Goal: Task Accomplishment & Management: Use online tool/utility

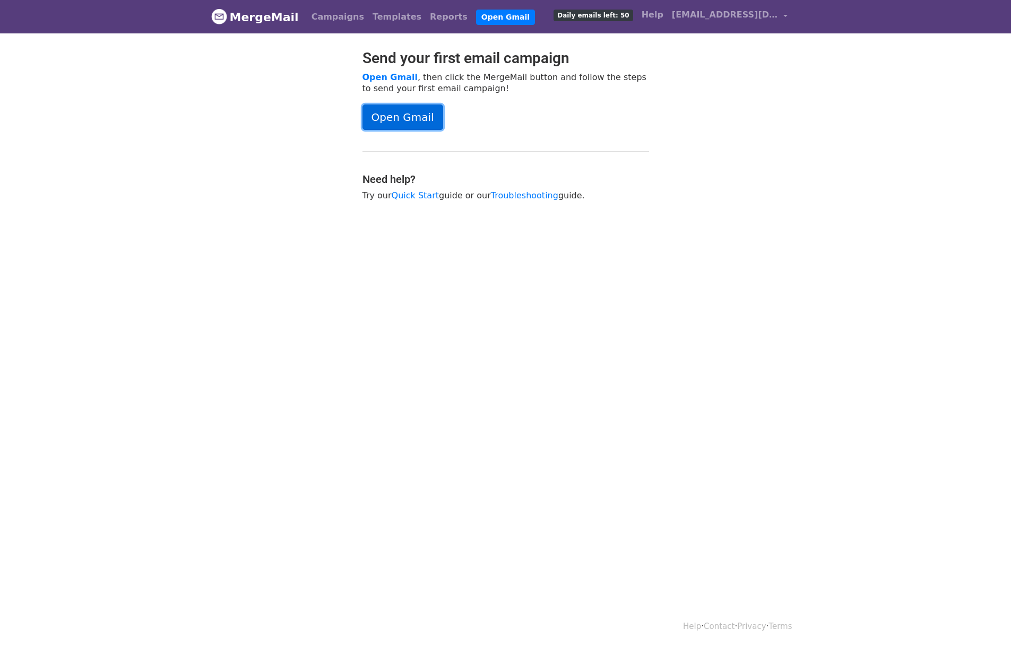
click at [414, 118] on link "Open Gmail" at bounding box center [402, 117] width 81 height 25
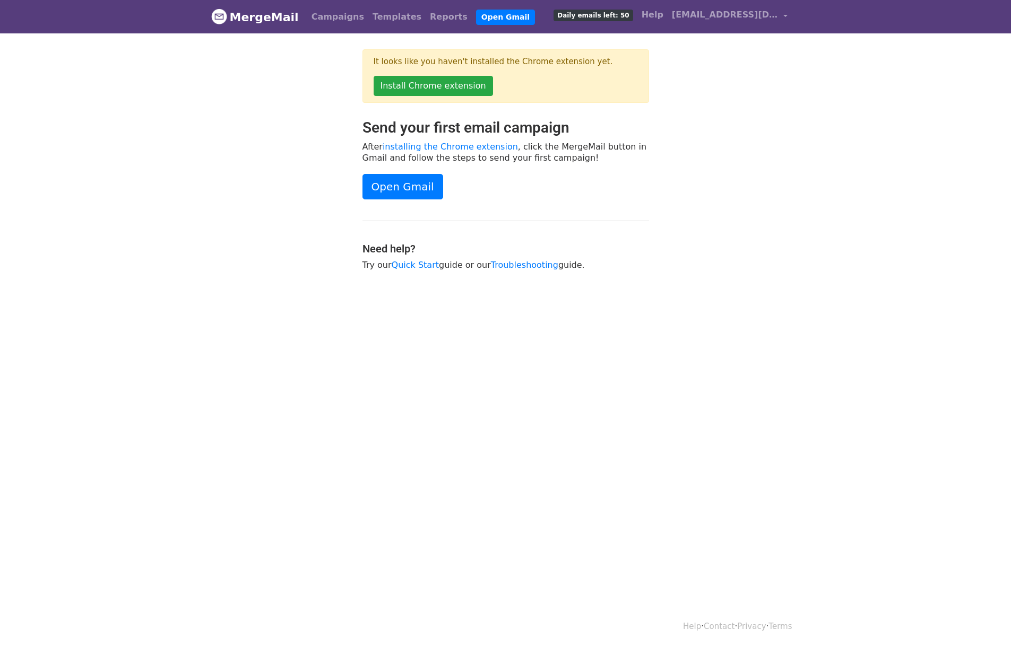
click at [703, 362] on html "MergeMail Campaigns Templates Reports Open Gmail Daily emails left: 50 Help pha…" at bounding box center [505, 323] width 1011 height 647
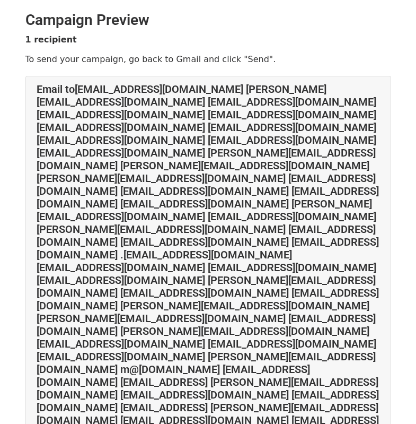
drag, startPoint x: 248, startPoint y: 280, endPoint x: 386, endPoint y: 193, distance: 163.5
click at [386, 193] on div "Email to karsli@canias40.com k.bikar@caniaserp.de kc@canias40.de kdc@canias40.d…" at bounding box center [208, 267] width 365 height 382
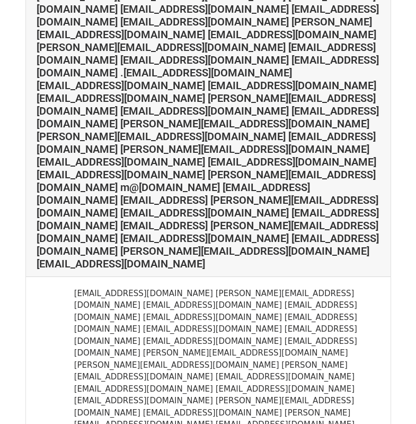
scroll to position [366, 0]
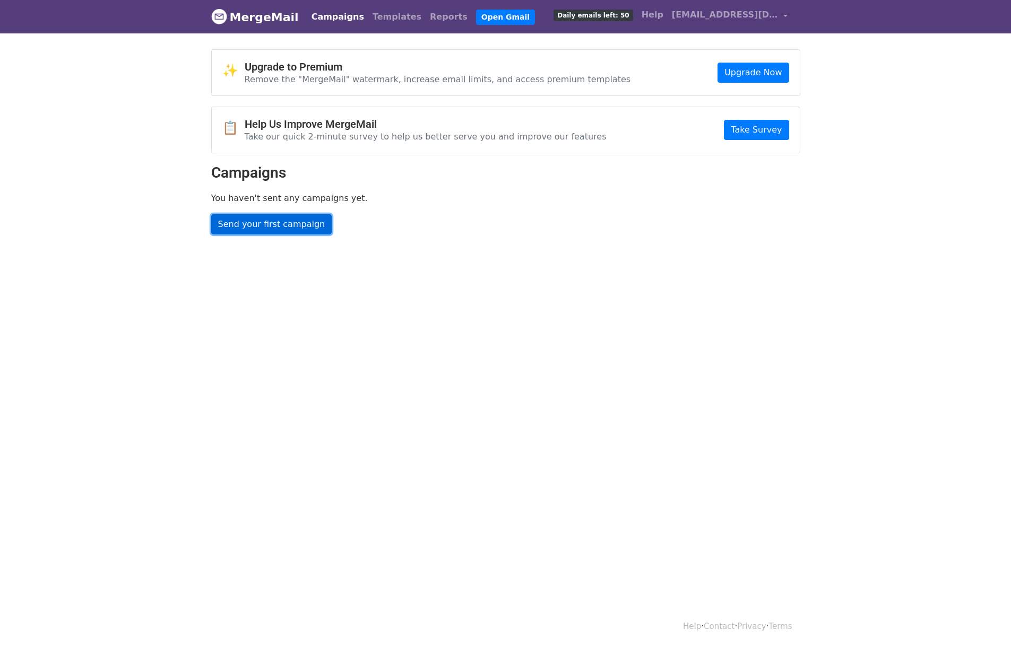
click at [291, 218] on link "Send your first campaign" at bounding box center [271, 224] width 121 height 20
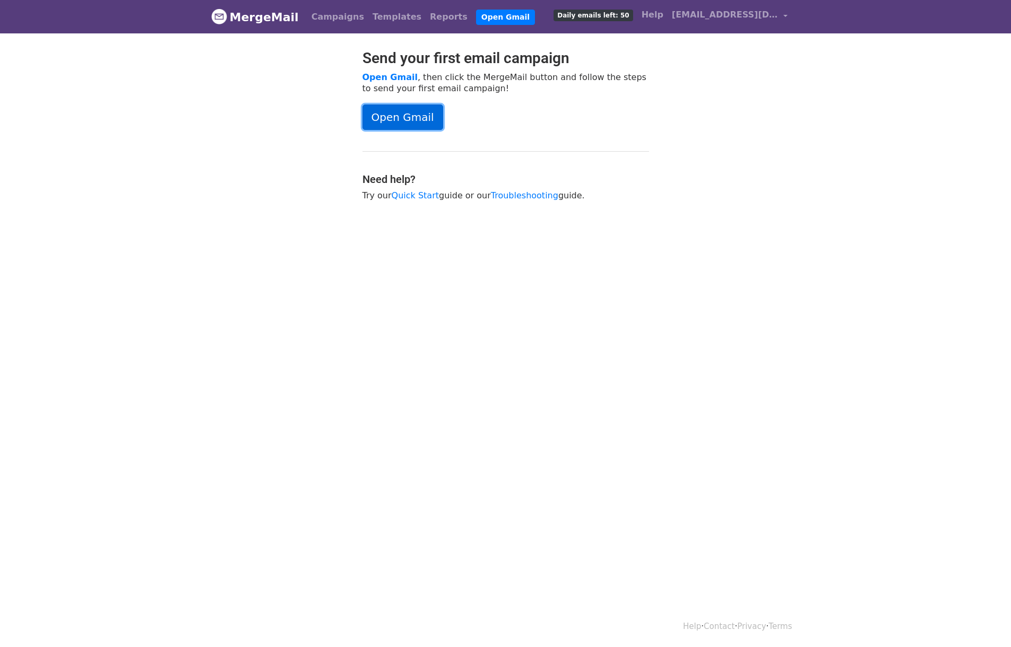
click at [377, 119] on link "Open Gmail" at bounding box center [402, 117] width 81 height 25
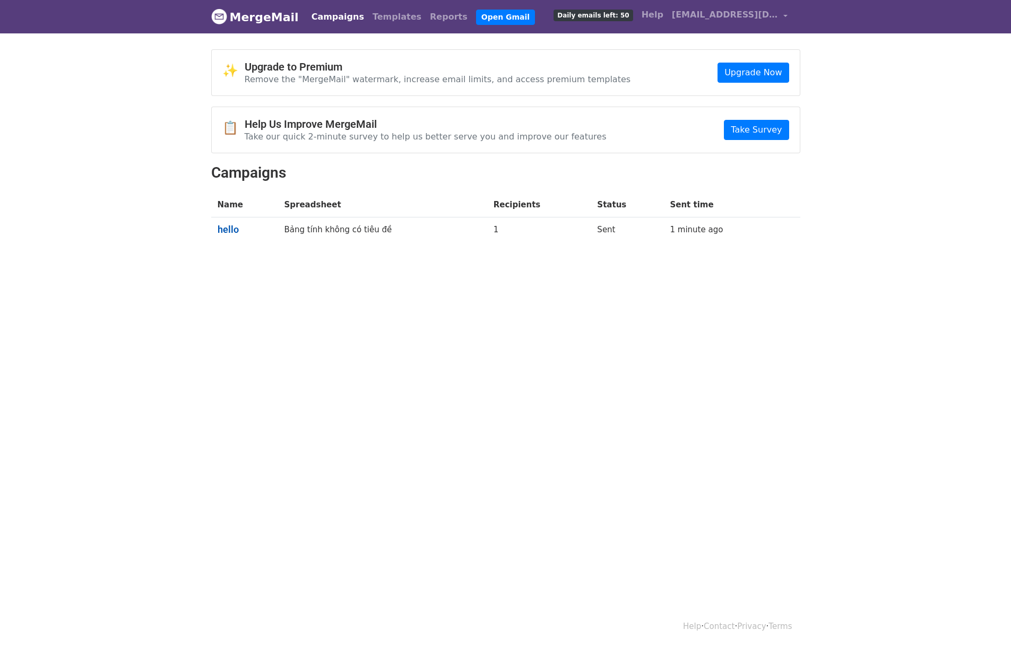
click at [223, 224] on link "hello" at bounding box center [245, 230] width 54 height 12
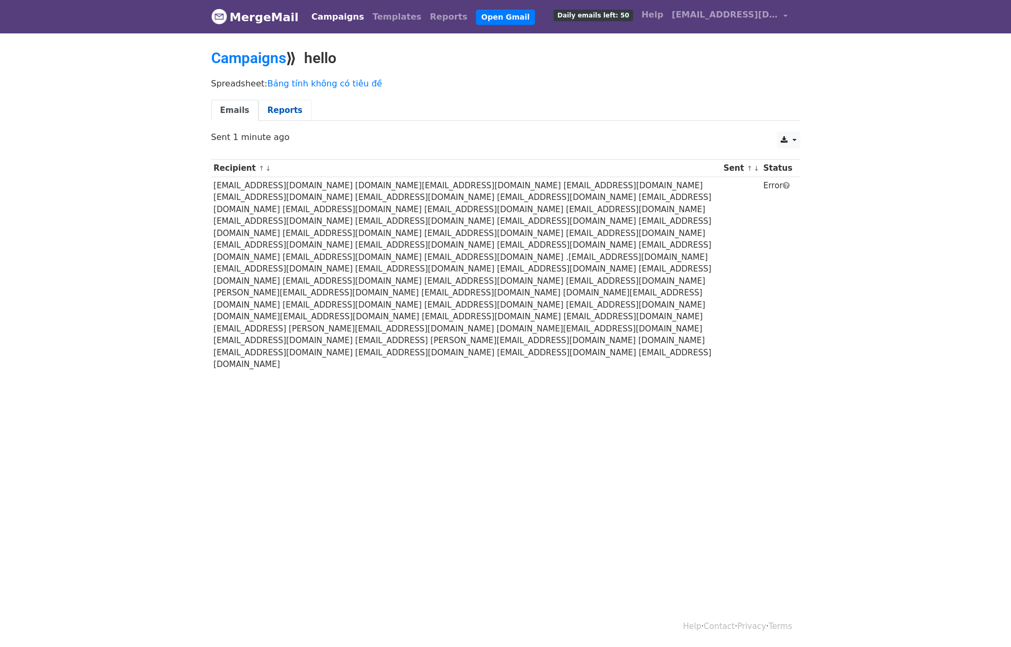
click at [283, 110] on link "Reports" at bounding box center [284, 111] width 53 height 22
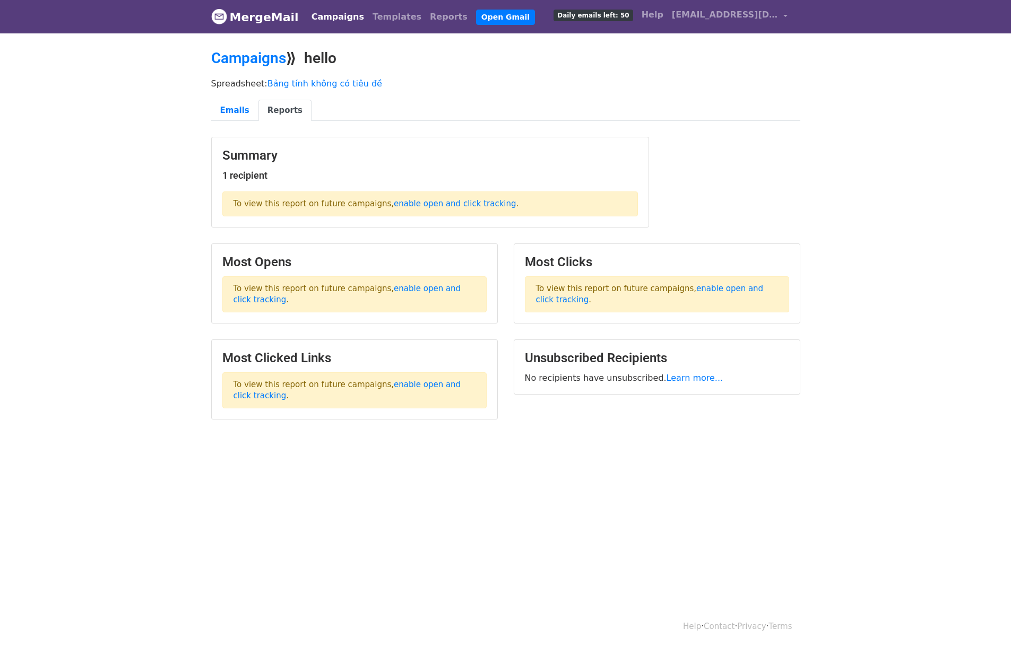
click at [405, 28] on div "Campaigns Templates Reports Open Gmail Daily emails left: 50 Help phandieuha6@g…" at bounding box center [547, 16] width 490 height 25
click at [425, 16] on link "Reports" at bounding box center [448, 16] width 46 height 21
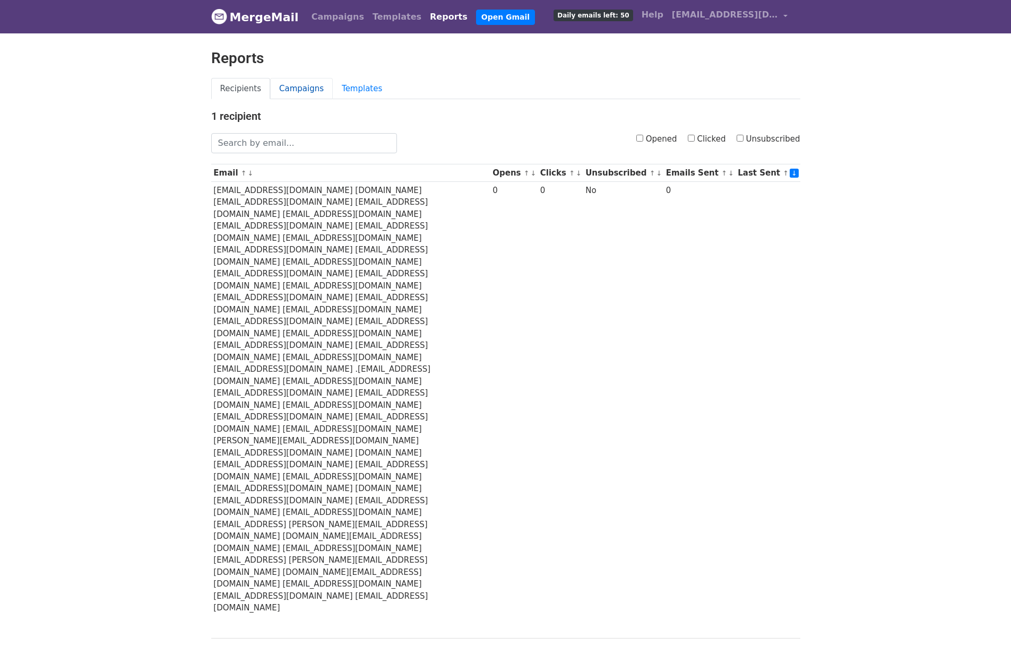
click at [306, 95] on link "Campaigns" at bounding box center [301, 89] width 63 height 22
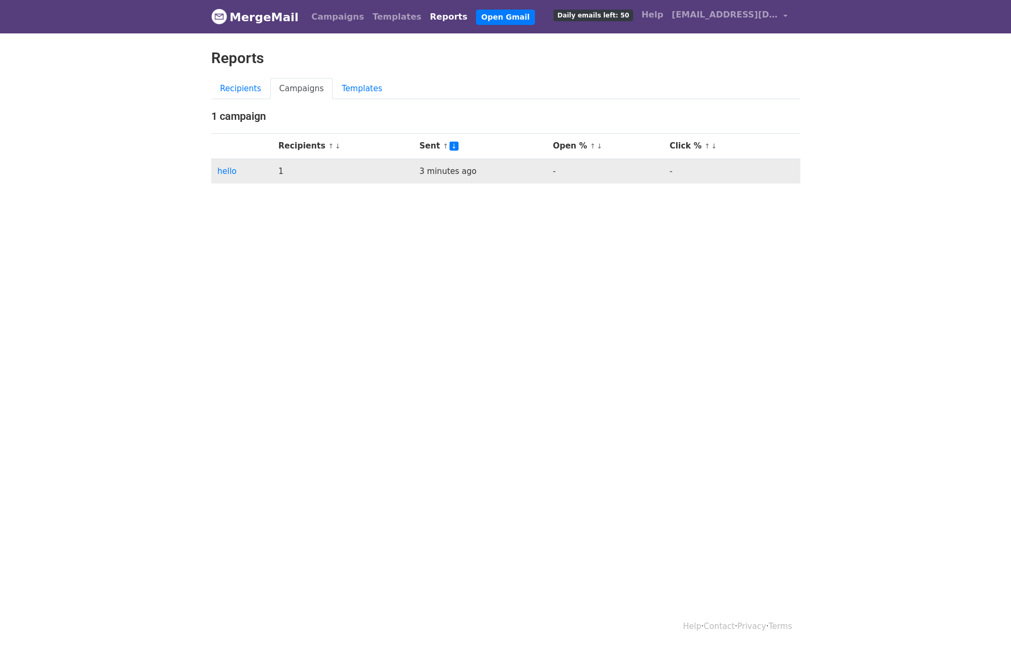
click at [227, 176] on td "hello" at bounding box center [241, 171] width 61 height 25
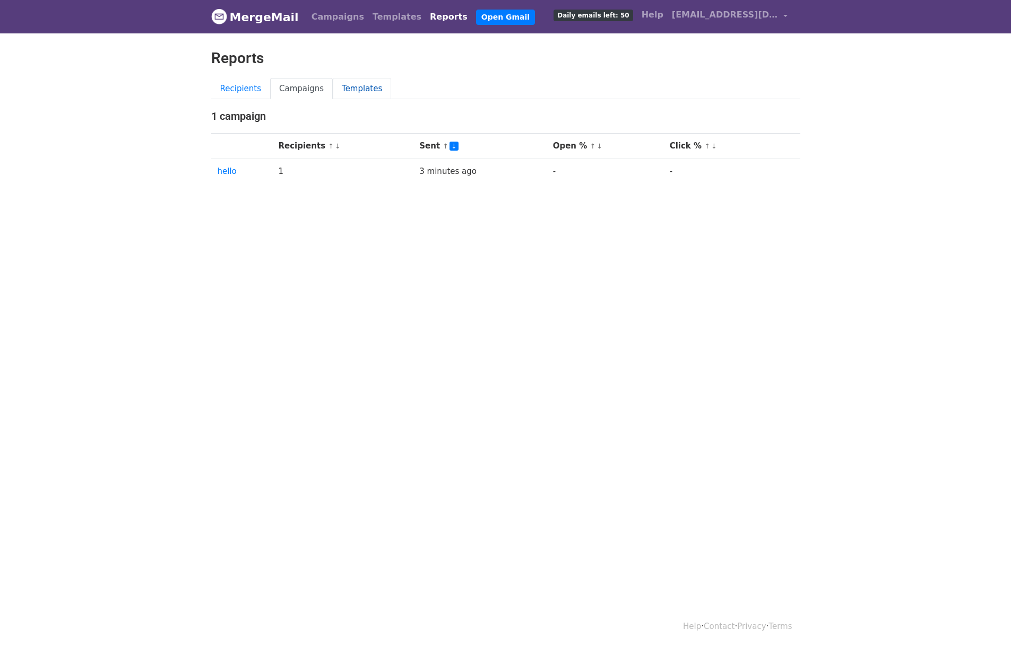
click at [358, 89] on link "Templates" at bounding box center [362, 89] width 58 height 22
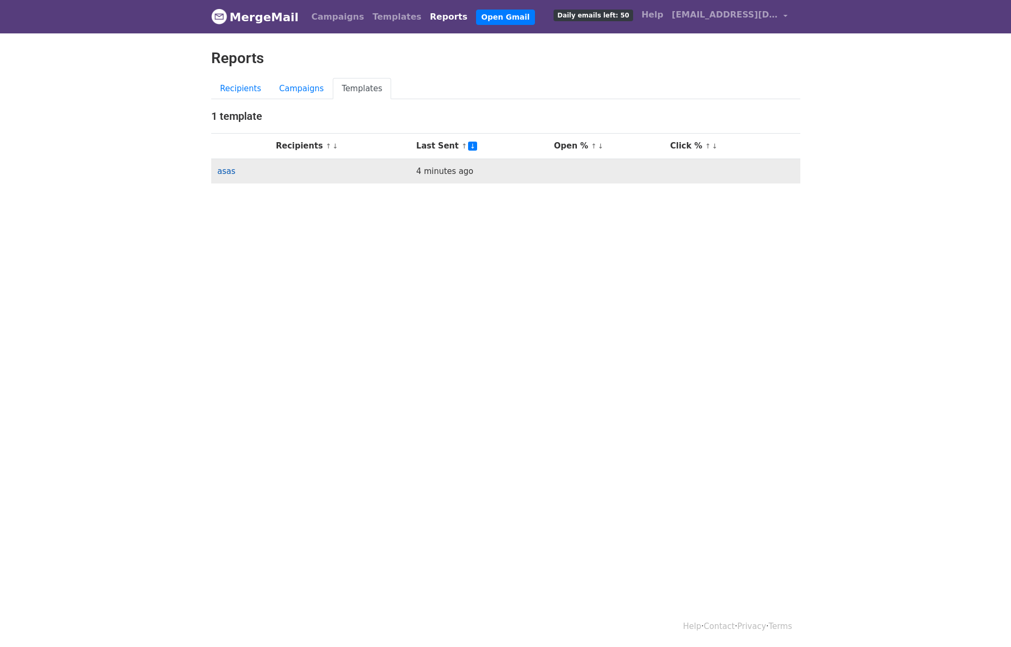
click at [226, 174] on link "asas" at bounding box center [227, 172] width 18 height 10
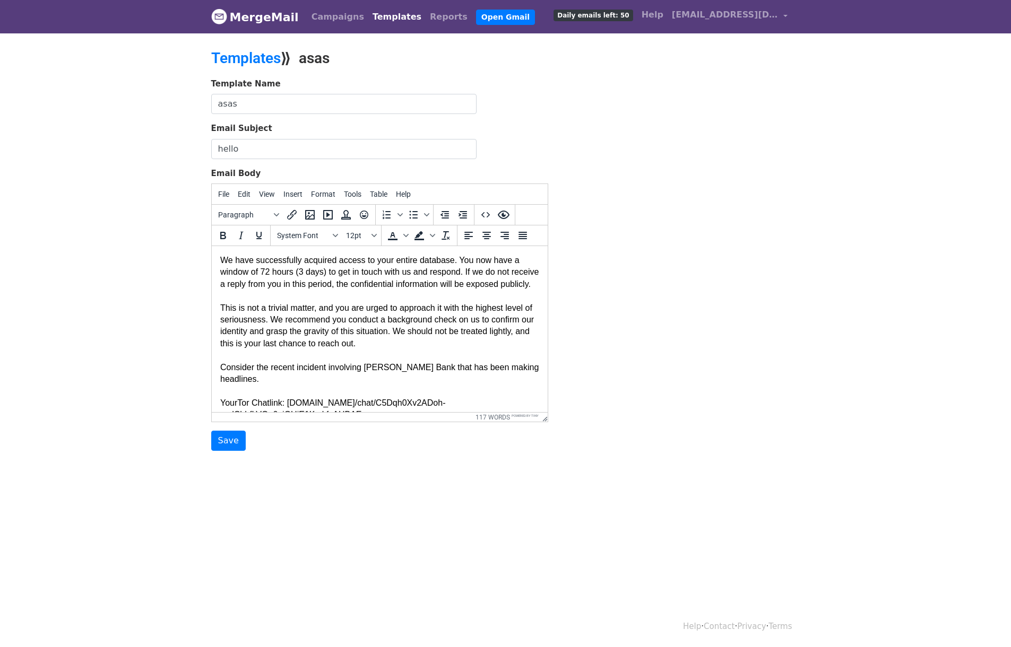
scroll to position [41, 0]
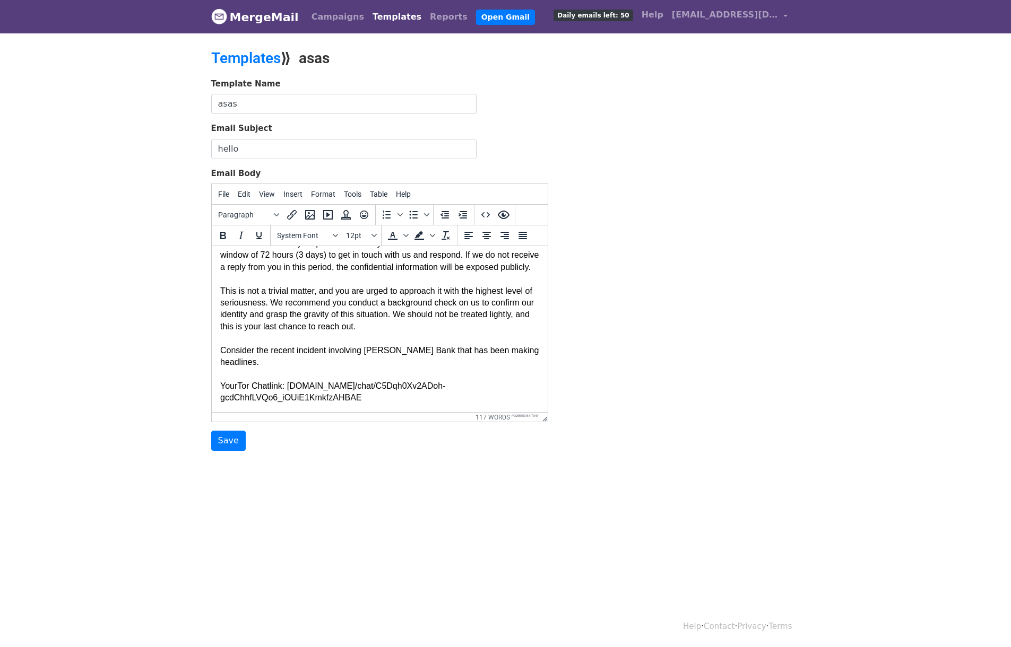
drag, startPoint x: 441, startPoint y: 398, endPoint x: 202, endPoint y: 379, distance: 240.0
click at [211, 379] on html "We have successfully acquired access to your entire database. You now have a wi…" at bounding box center [379, 320] width 336 height 183
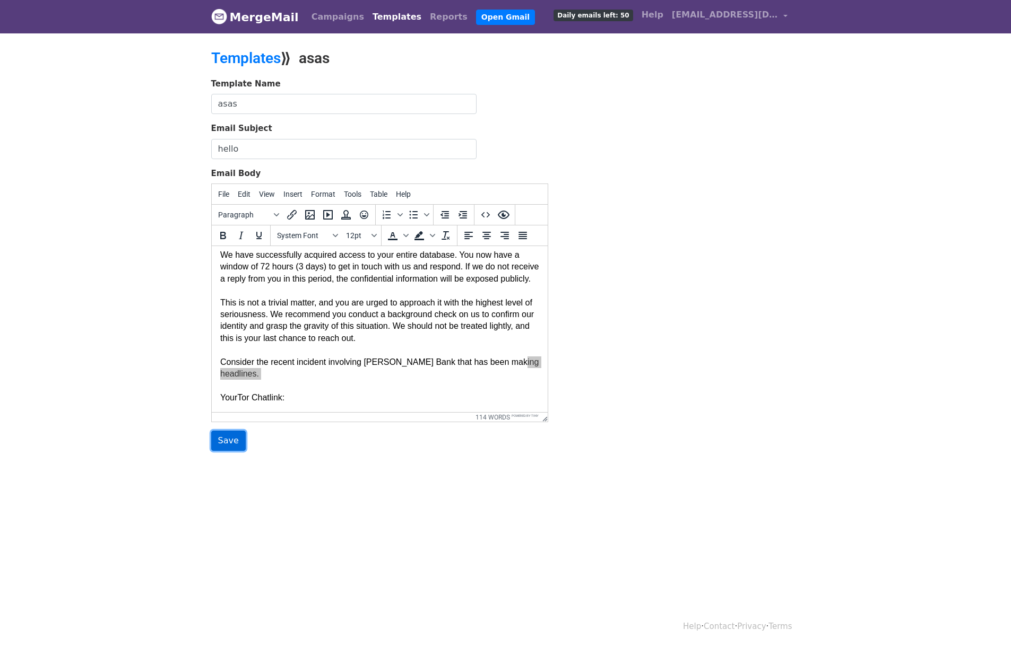
click at [222, 439] on input "Save" at bounding box center [228, 441] width 34 height 20
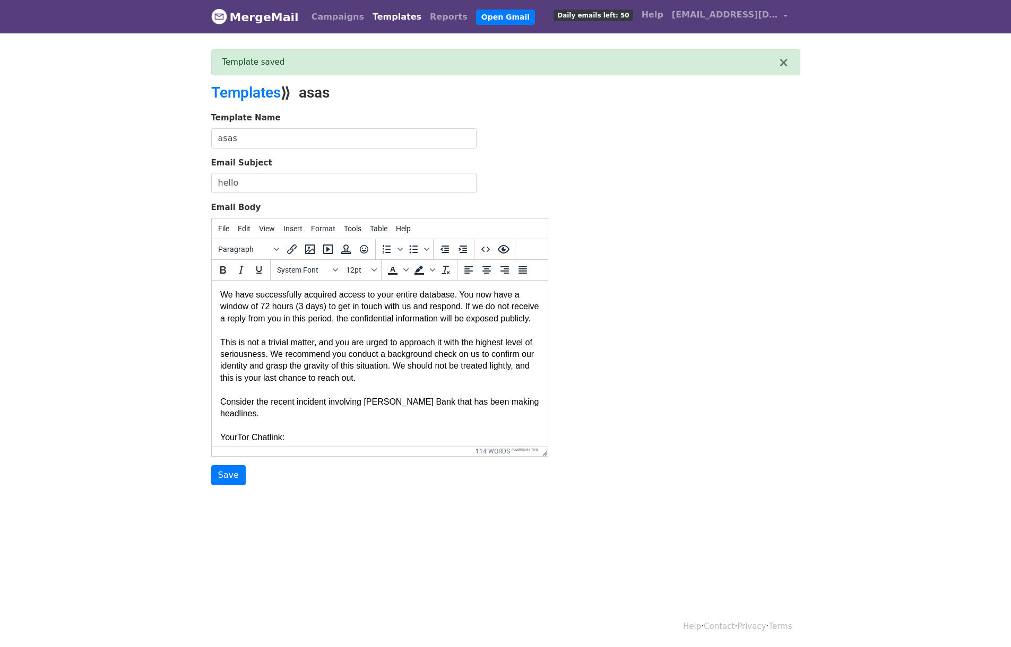
click at [432, 66] on div "Template saved" at bounding box center [500, 62] width 556 height 12
click at [425, 11] on link "Reports" at bounding box center [448, 16] width 46 height 21
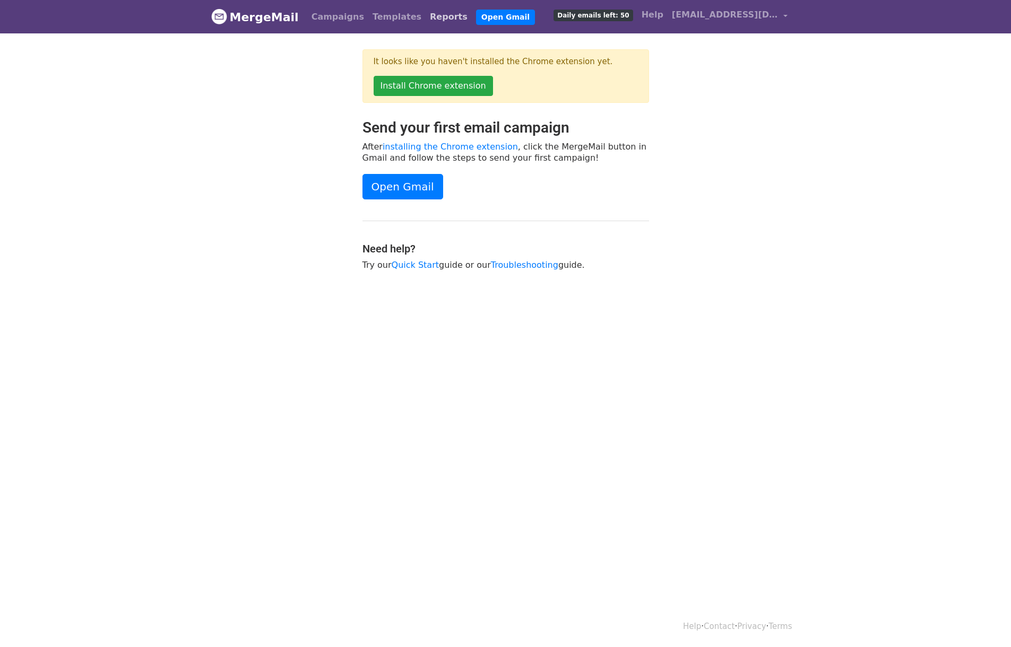
click at [425, 13] on link "Reports" at bounding box center [448, 16] width 46 height 21
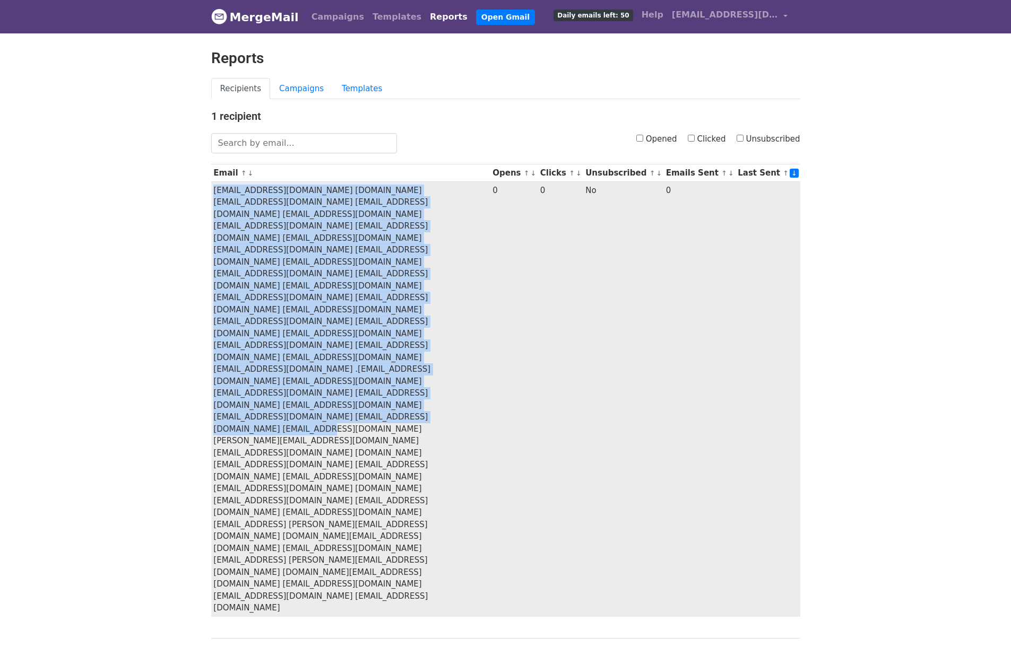
drag, startPoint x: 323, startPoint y: 319, endPoint x: 213, endPoint y: 188, distance: 171.7
click at [213, 188] on td "[EMAIL_ADDRESS][DOMAIN_NAME] [DOMAIN_NAME][EMAIL_ADDRESS][DOMAIN_NAME] [EMAIL_A…" at bounding box center [350, 399] width 279 height 435
copy td "[EMAIL_ADDRESS][DOMAIN_NAME] [DOMAIN_NAME][EMAIL_ADDRESS][DOMAIN_NAME] [EMAIL_A…"
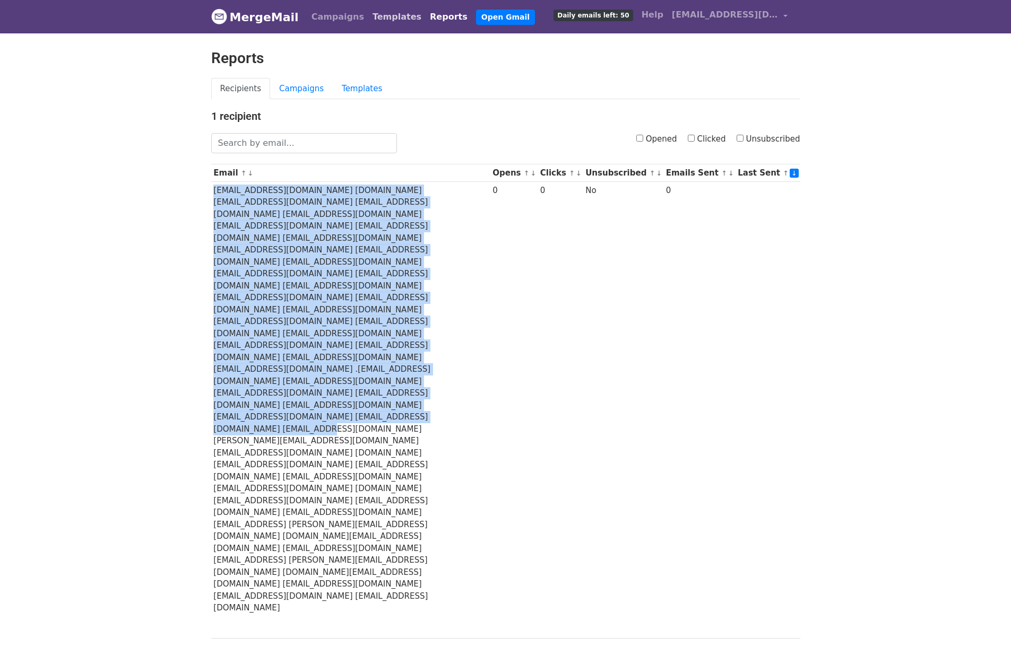
click at [376, 18] on link "Templates" at bounding box center [396, 16] width 57 height 21
drag, startPoint x: 332, startPoint y: 14, endPoint x: 329, endPoint y: 7, distance: 8.1
click at [332, 14] on link "Campaigns" at bounding box center [337, 16] width 61 height 21
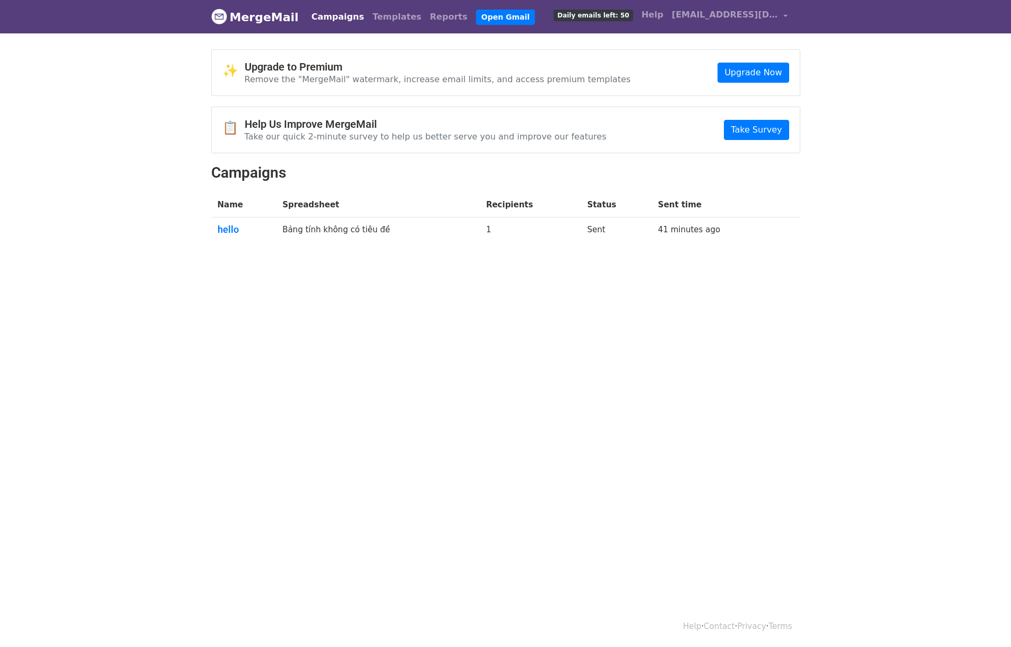
click at [334, 19] on link "Campaigns" at bounding box center [337, 16] width 61 height 21
drag, startPoint x: 856, startPoint y: 6, endPoint x: 776, endPoint y: 299, distance: 302.9
click at [775, 299] on html "MergeMail Campaigns Templates Reports Open Gmail Daily emails left: 50 Help [EM…" at bounding box center [505, 323] width 1011 height 647
click at [227, 224] on link "hello" at bounding box center [244, 230] width 53 height 12
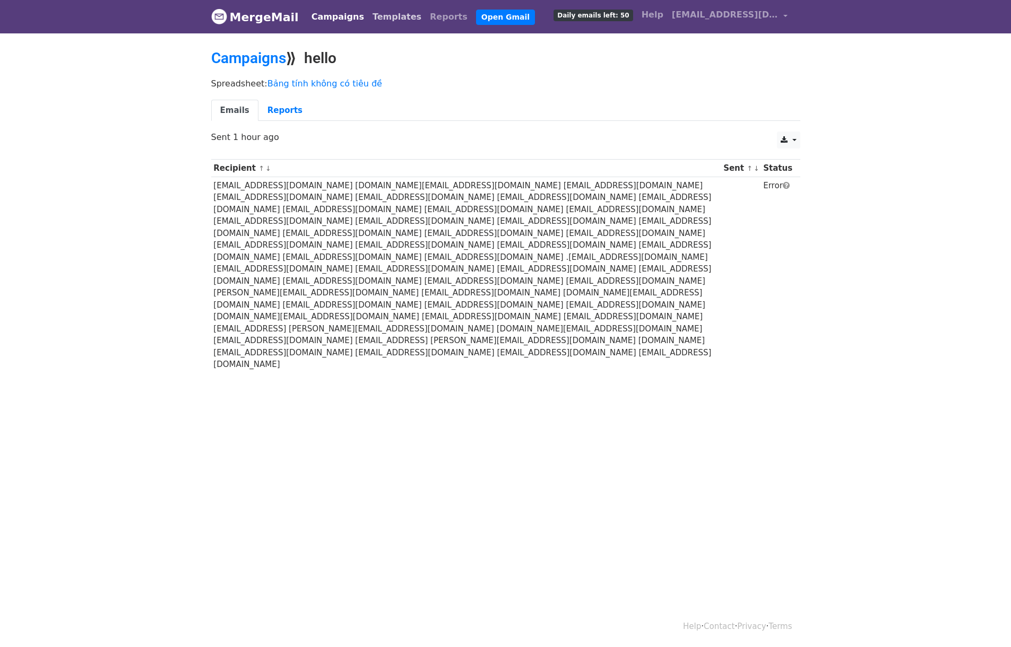
click at [369, 11] on link "Templates" at bounding box center [396, 16] width 57 height 21
drag, startPoint x: 389, startPoint y: 42, endPoint x: 395, endPoint y: 34, distance: 9.9
click at [395, 33] on body "MergeMail Campaigns Templates Reports Open Gmail Daily emails left: 50 Help [EM…" at bounding box center [505, 212] width 1011 height 424
click at [379, 10] on link "Templates" at bounding box center [396, 16] width 57 height 21
drag, startPoint x: 483, startPoint y: 20, endPoint x: 347, endPoint y: 8, distance: 136.3
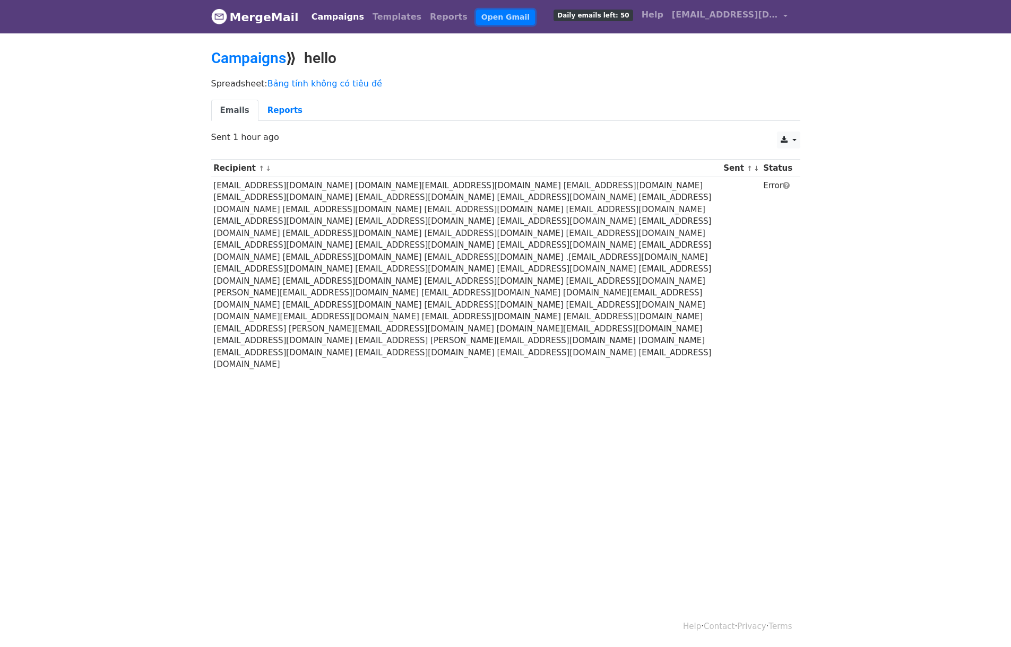
click at [347, 8] on ul "Campaigns Templates Reports Open Gmail" at bounding box center [421, 16] width 228 height 21
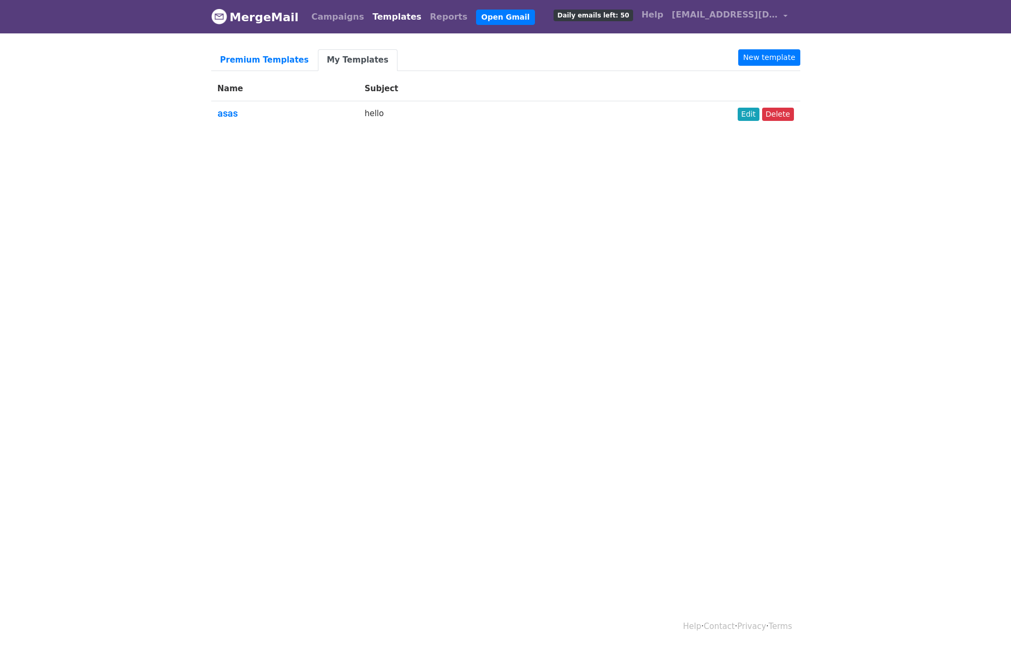
click at [239, 111] on h5 "asas" at bounding box center [285, 114] width 134 height 12
click at [228, 114] on link "asas" at bounding box center [228, 113] width 20 height 11
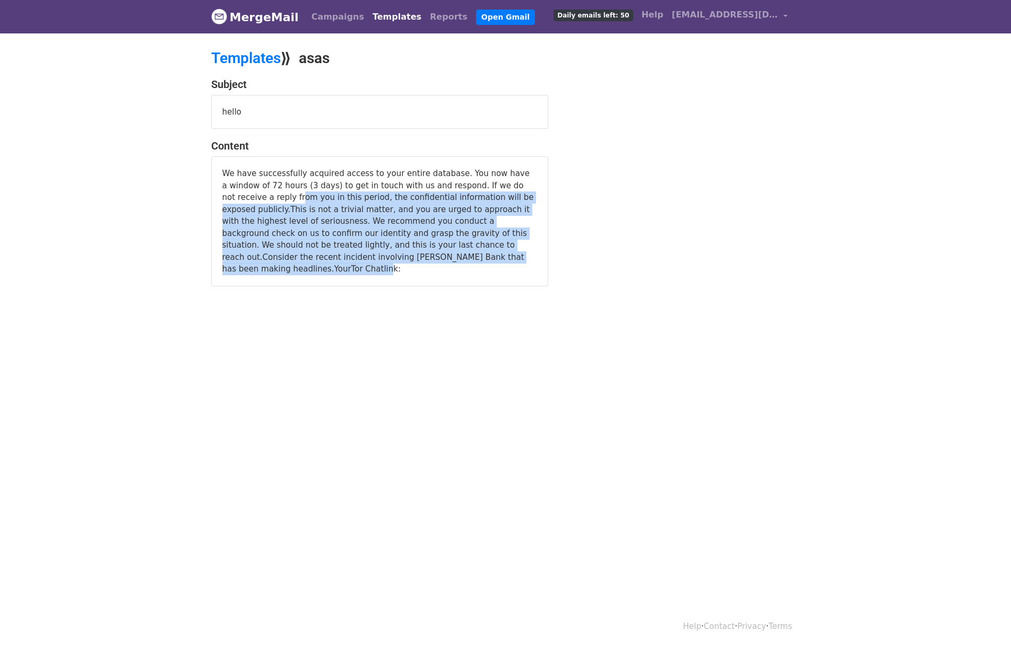
drag, startPoint x: 321, startPoint y: 251, endPoint x: 250, endPoint y: 145, distance: 127.0
click at [238, 157] on div "We have successfully acquired access to your entire database. You now have a wi…" at bounding box center [379, 222] width 337 height 130
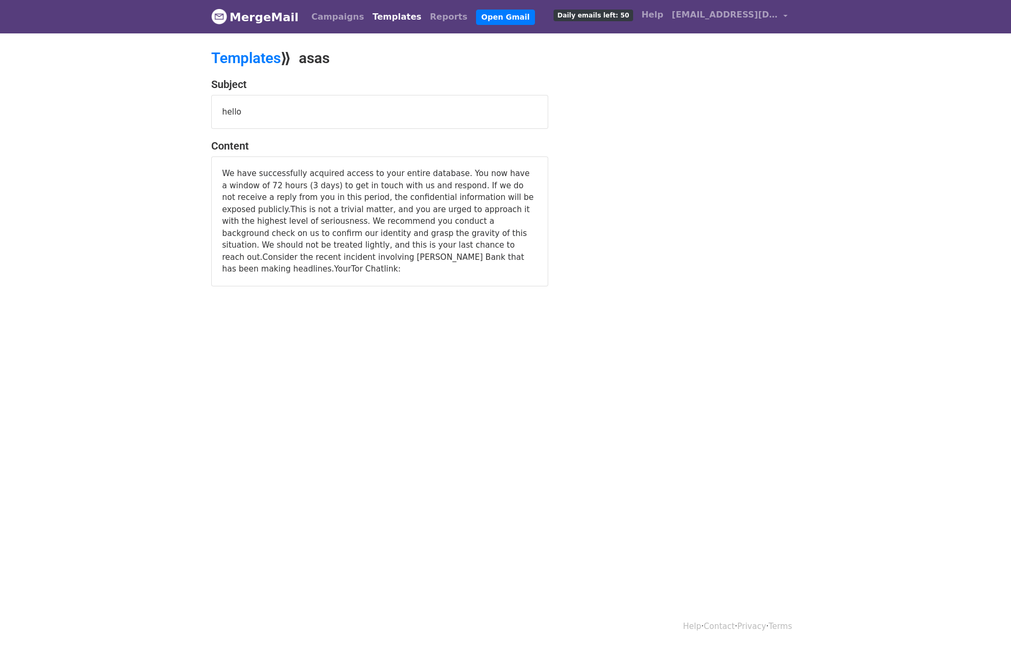
click at [293, 16] on nav "MergeMail Campaigns Templates Reports Open Gmail Daily emails left: 50 Help pha…" at bounding box center [505, 16] width 589 height 33
click at [307, 16] on link "Campaigns" at bounding box center [337, 16] width 61 height 21
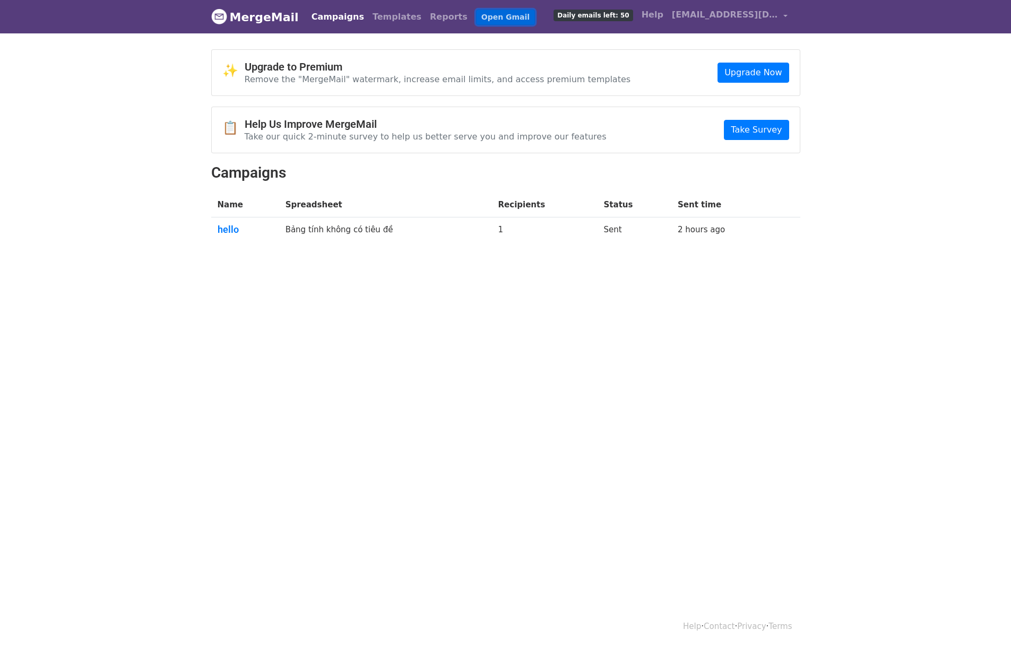
click at [476, 23] on link "Open Gmail" at bounding box center [505, 17] width 59 height 15
click at [247, 507] on html "MergeMail Campaigns Templates Reports Open Gmail Daily emails left: 50 Help pha…" at bounding box center [505, 323] width 1011 height 647
click at [32, 646] on footer "Help · Contact · Privacy · Terms" at bounding box center [505, 626] width 1011 height 42
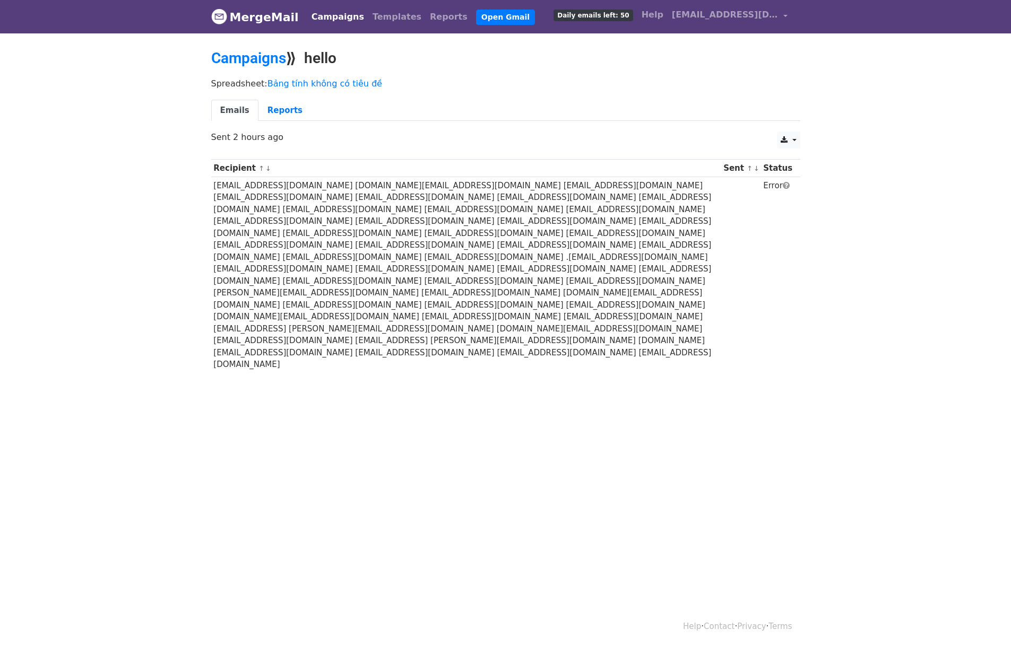
click at [525, 299] on body "MergeMail Campaigns Templates Reports Open Gmail Daily emails left: 50 Help [EM…" at bounding box center [505, 212] width 1011 height 424
click at [709, 21] on span "[EMAIL_ADDRESS][DOMAIN_NAME]" at bounding box center [725, 14] width 106 height 13
click at [709, 44] on link "Account" at bounding box center [735, 43] width 112 height 17
